Goal: Communication & Community: Answer question/provide support

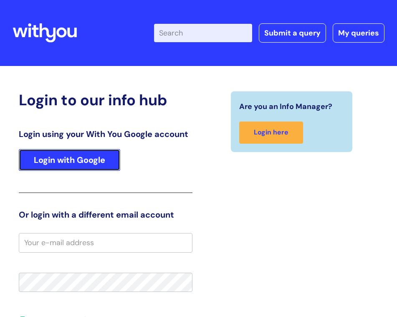
click at [91, 160] on link "Login with Google" at bounding box center [70, 160] width 102 height 22
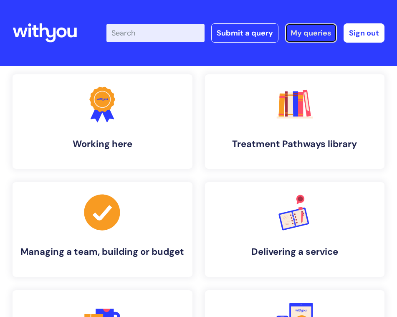
click at [302, 33] on link "My queries" at bounding box center [311, 32] width 52 height 19
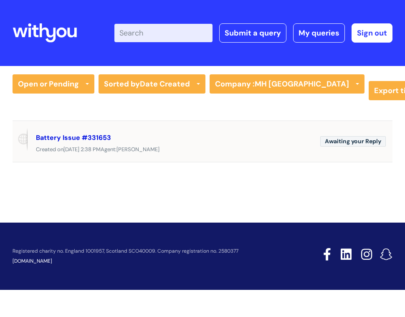
click at [100, 140] on link "Battery Issue #331653" at bounding box center [73, 137] width 75 height 9
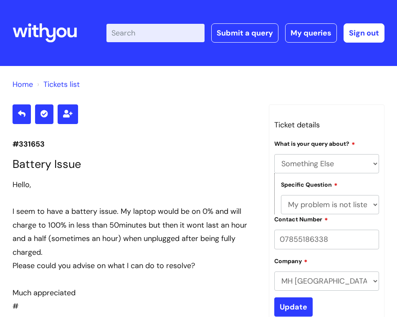
select select "Something Else"
select select "My problem is not listed"
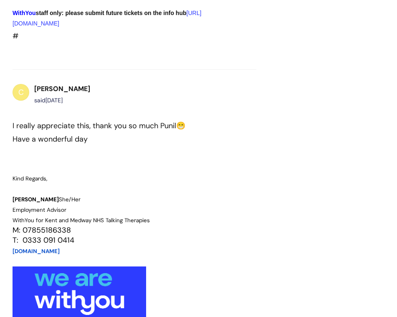
scroll to position [2469, 0]
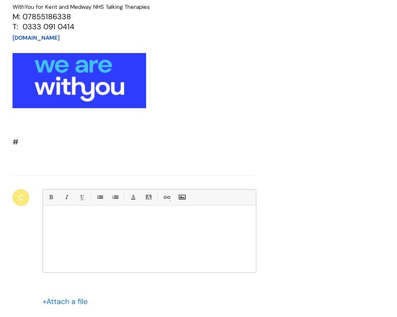
click at [197, 243] on div at bounding box center [149, 241] width 213 height 63
click at [60, 235] on p "Aplogies, do I have to do the swap immediately when I receive the laptop?" at bounding box center [149, 235] width 201 height 8
click at [246, 238] on p "Apologies, do I have to do the swap immediately when I receive the laptop?" at bounding box center [149, 235] width 201 height 8
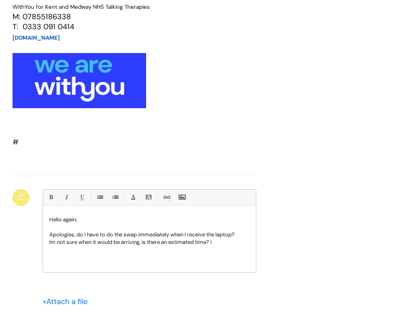
click at [244, 234] on p "Apologies, do I have to do the swap immediately when I receive the laptop?" at bounding box center [149, 235] width 201 height 8
click at [61, 251] on p "Apologies, do I have to do the swap immediately when I receive the laptop? I wi…" at bounding box center [149, 242] width 201 height 23
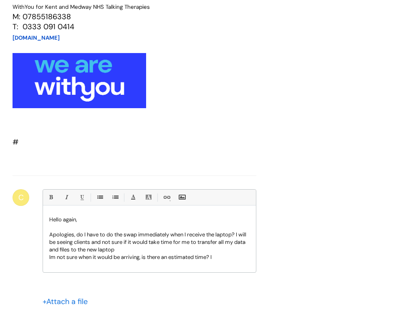
click at [218, 257] on p "Im not sure when it would be arriving, is there an estimated time? I" at bounding box center [149, 258] width 201 height 8
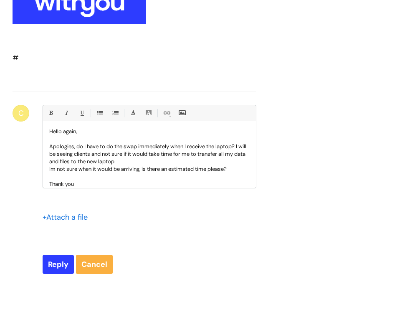
scroll to position [2555, 0]
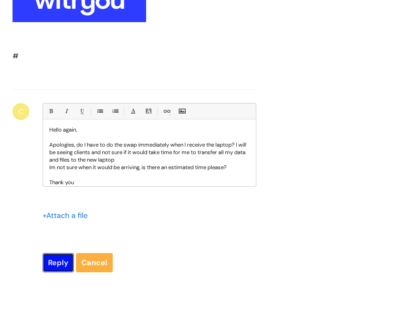
click at [55, 260] on input "Reply" at bounding box center [58, 262] width 31 height 19
type input "Please Wait..."
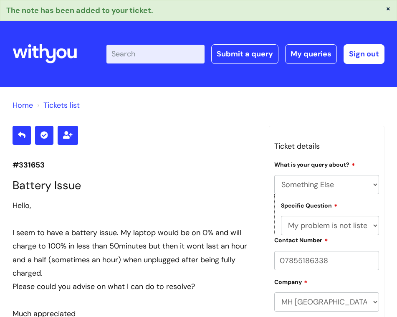
select select "Something Else"
select select "My problem is not listed"
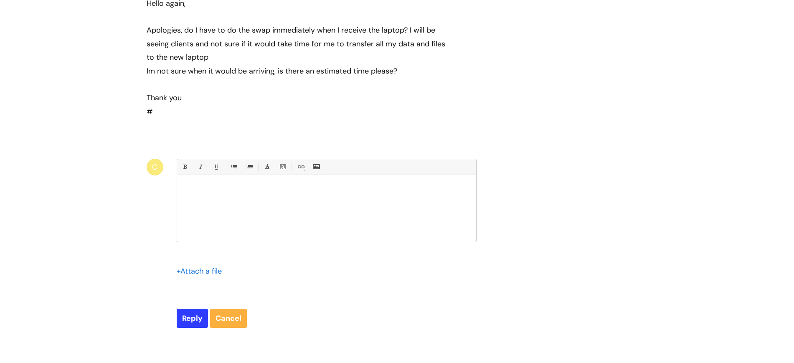
scroll to position [2618, 0]
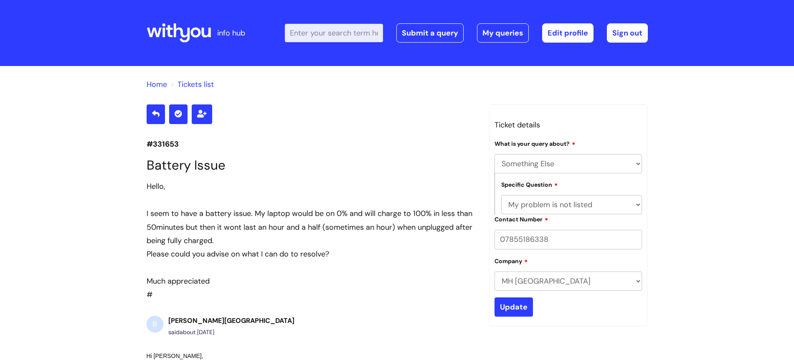
select select "Something Else"
select select "My problem is not listed"
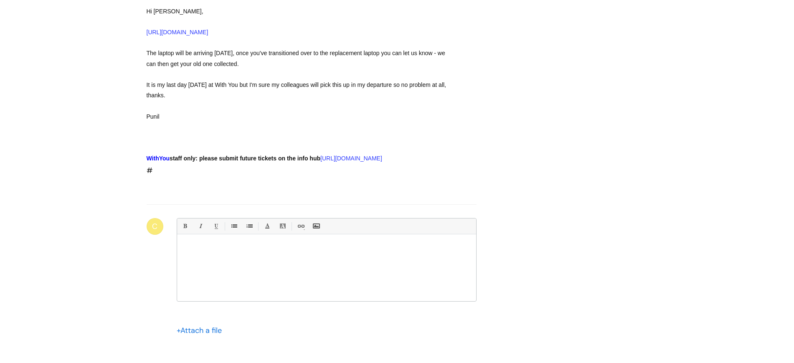
scroll to position [2774, 0]
